Goal: Navigation & Orientation: Find specific page/section

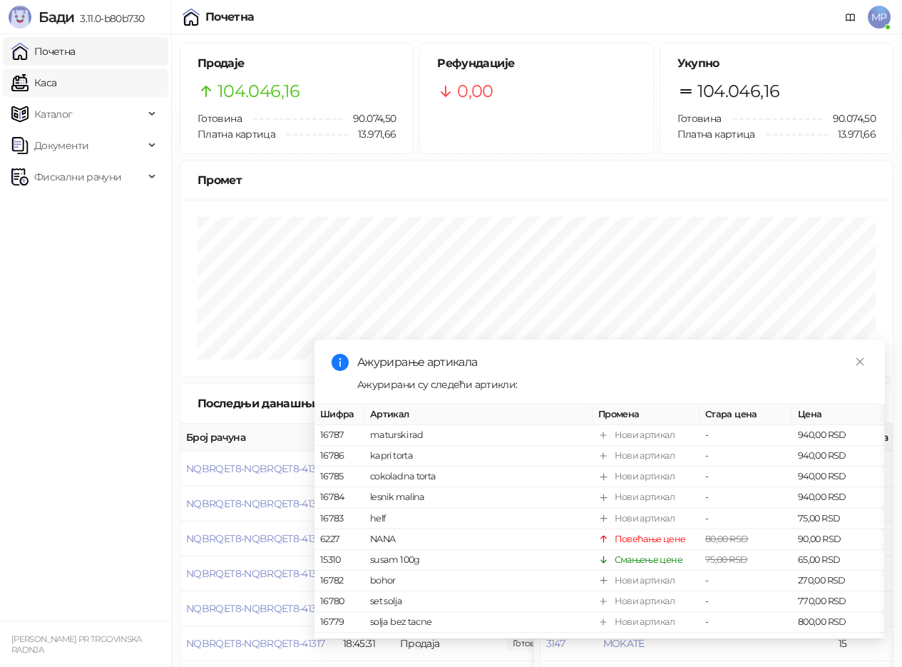
click at [56, 86] on link "Каса" at bounding box center [33, 82] width 45 height 29
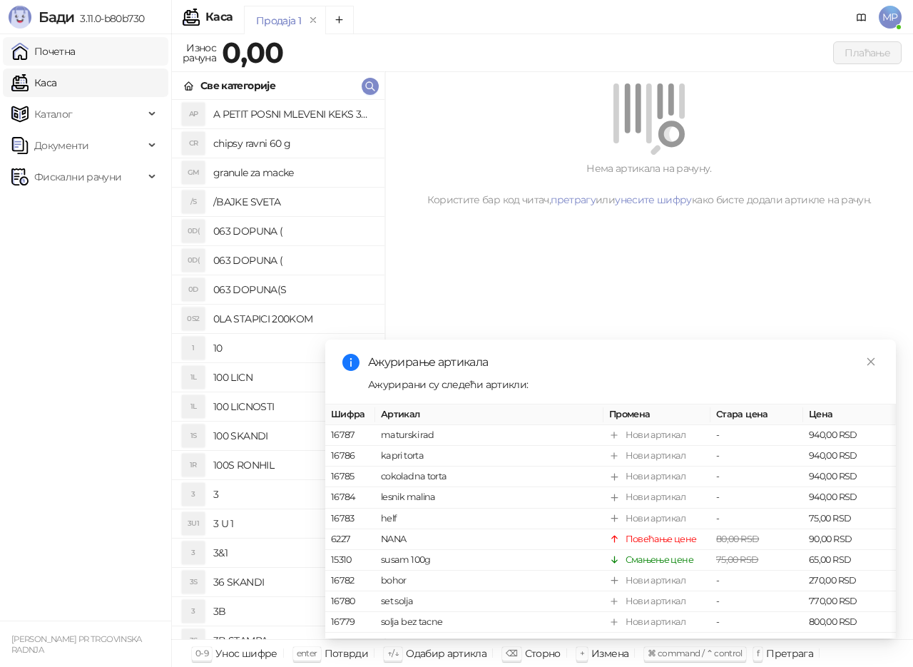
click at [68, 54] on link "Почетна" at bounding box center [43, 51] width 64 height 29
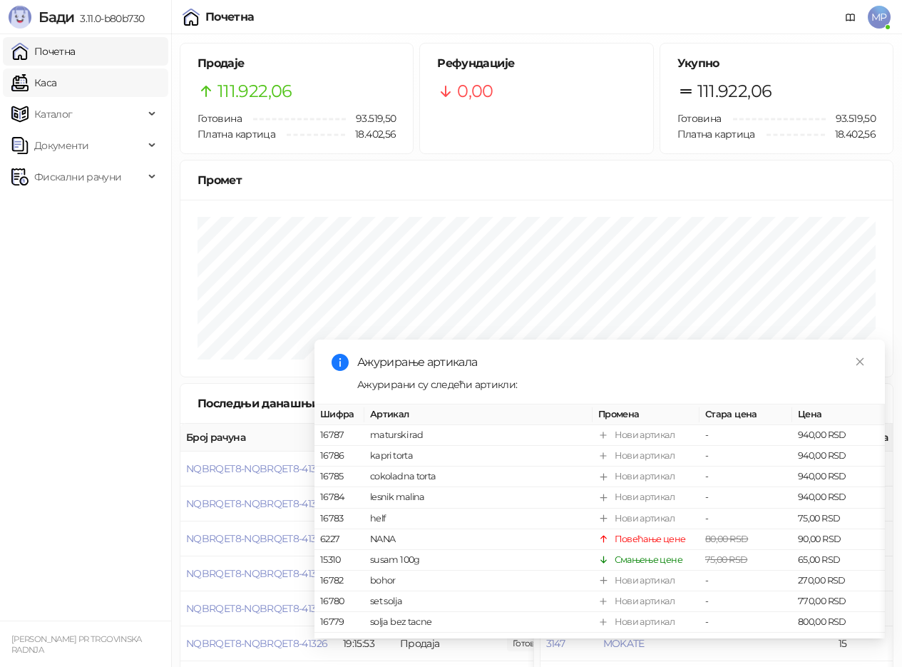
click at [56, 88] on link "Каса" at bounding box center [33, 82] width 45 height 29
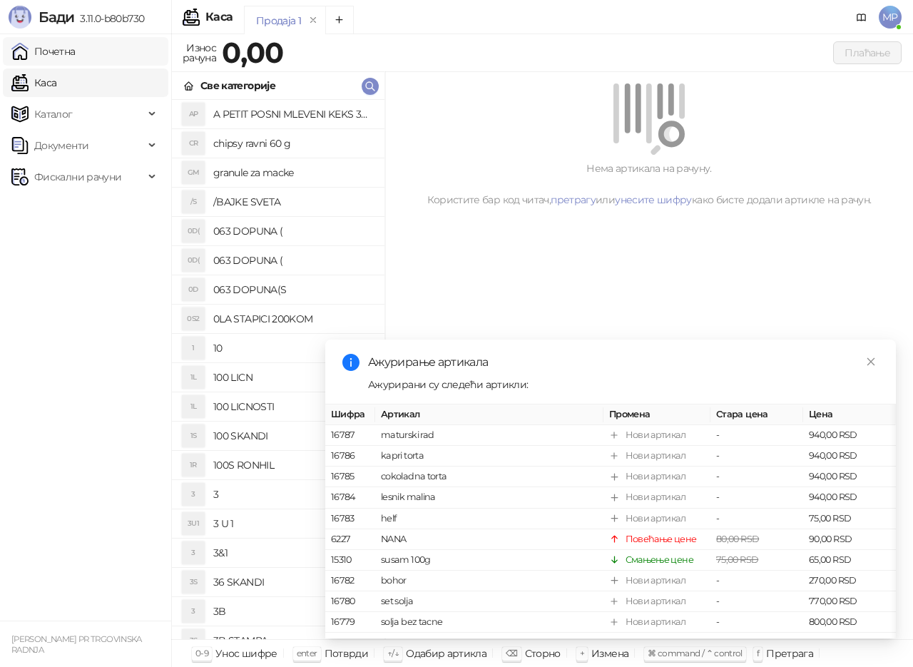
click at [76, 56] on link "Почетна" at bounding box center [43, 51] width 64 height 29
